Goal: Ask a question

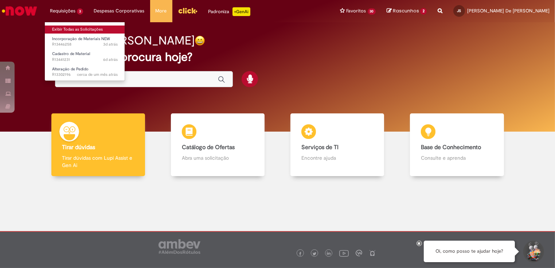
click at [69, 27] on link "Exibir Todas as Solicitações" at bounding box center [85, 30] width 80 height 8
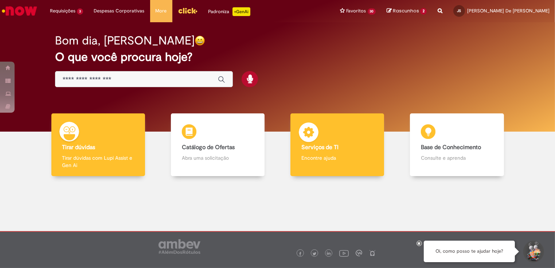
click at [356, 155] on p "Encontre ajuda" at bounding box center [338, 157] width 72 height 7
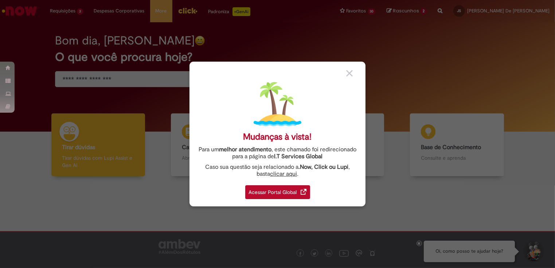
click at [303, 192] on img at bounding box center [304, 192] width 6 height 6
